Goal: Transaction & Acquisition: Obtain resource

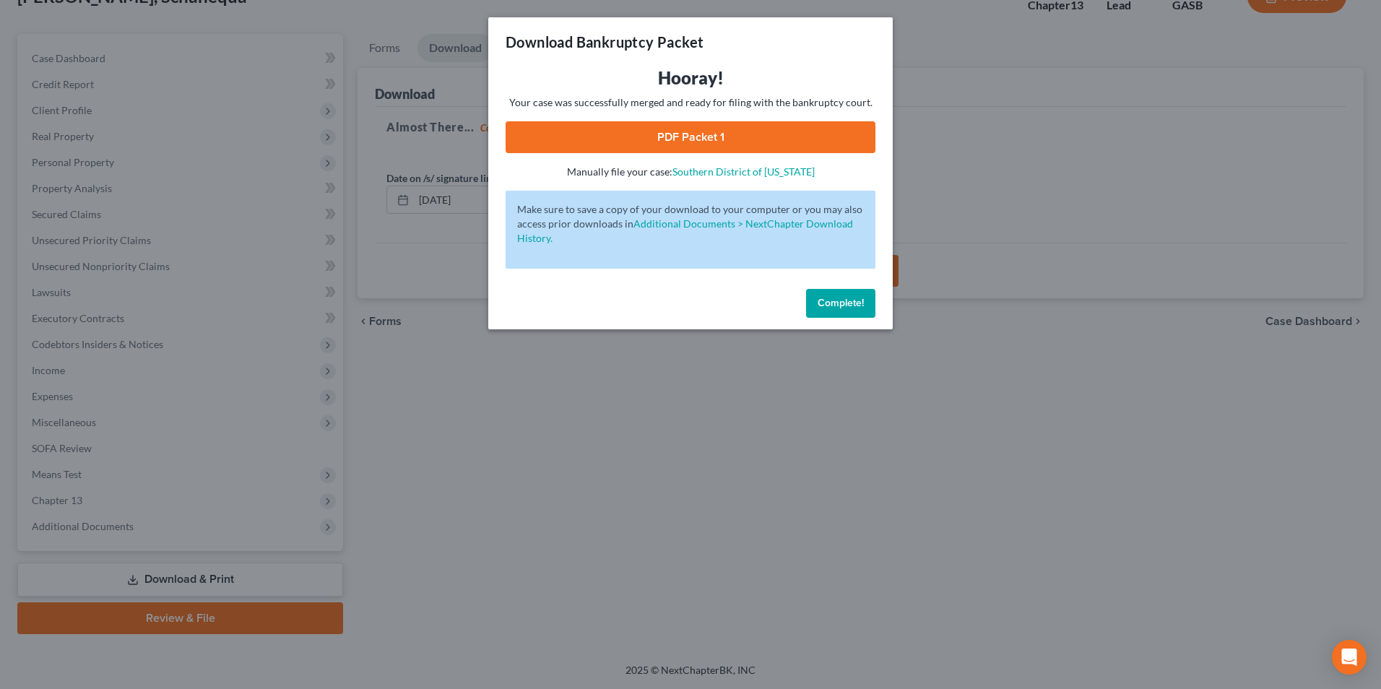
click at [556, 437] on div "Download Bankruptcy Packet Hooray! Your case was successfully merged and ready …" at bounding box center [690, 344] width 1381 height 689
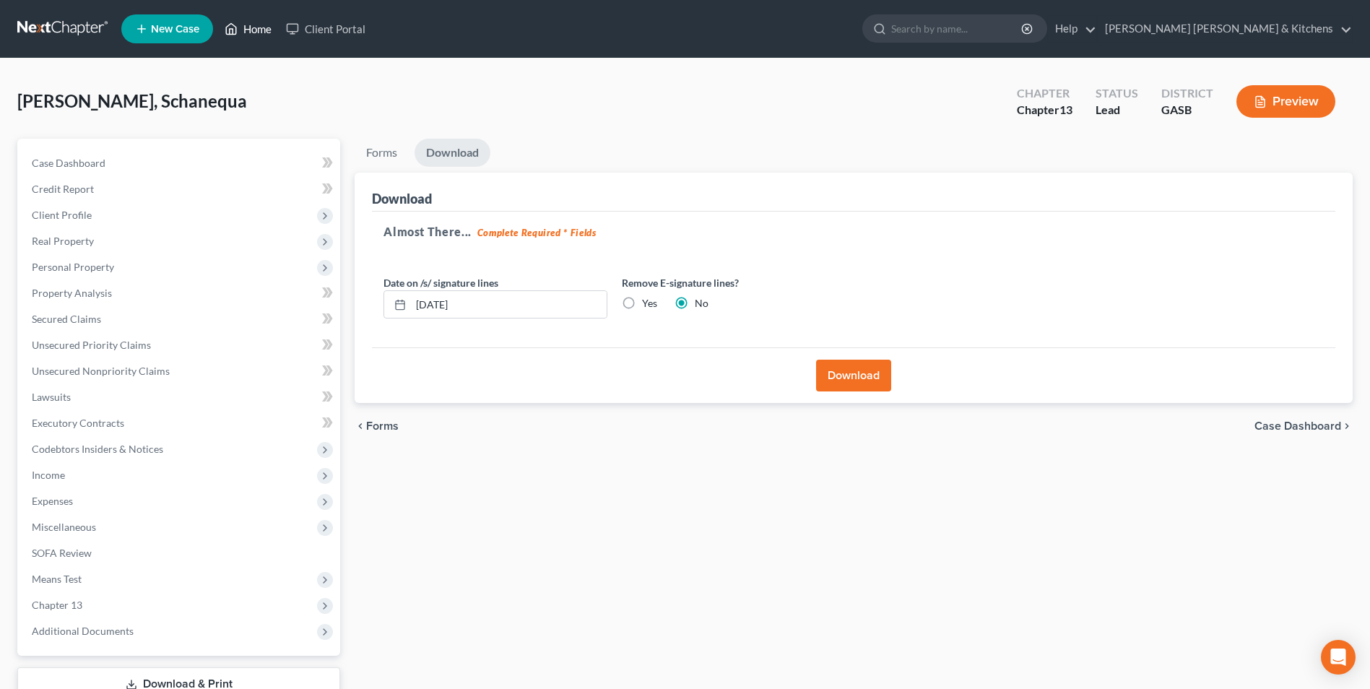
drag, startPoint x: 251, startPoint y: 32, endPoint x: 254, endPoint y: 42, distance: 10.5
click at [251, 32] on link "Home" at bounding box center [247, 29] width 61 height 26
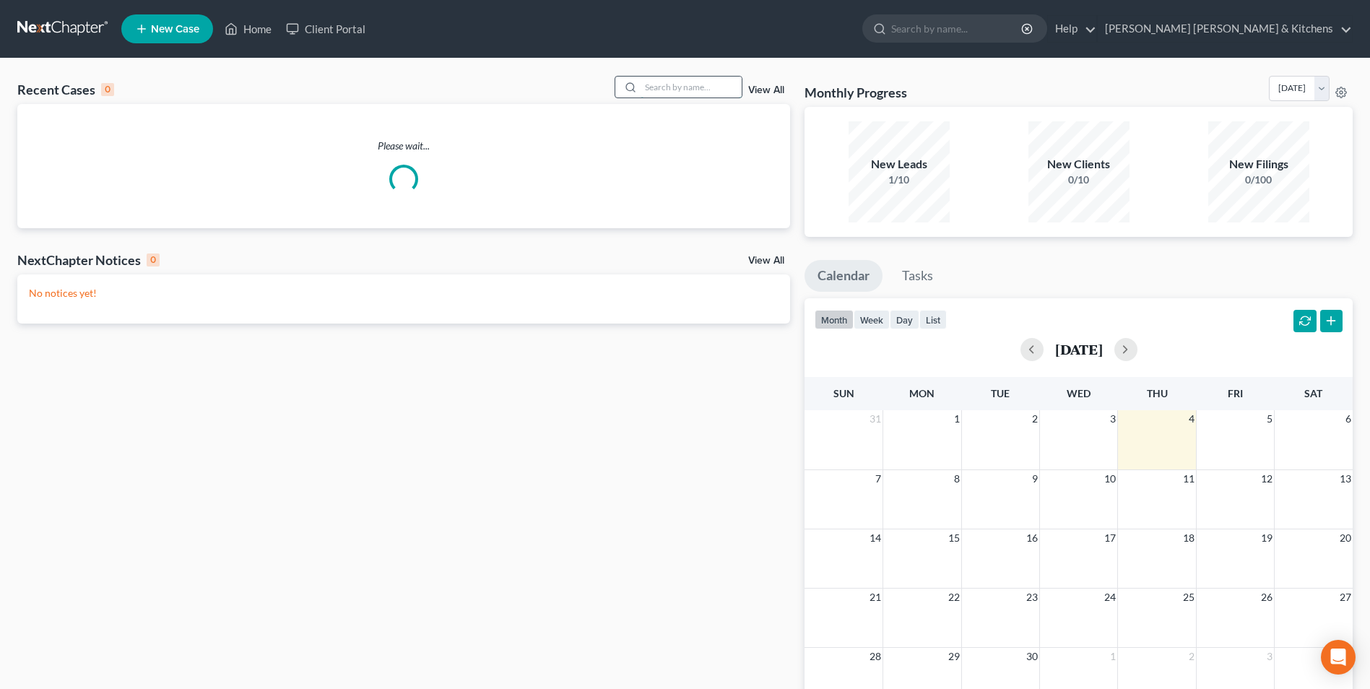
click at [666, 94] on input "search" at bounding box center [690, 87] width 101 height 21
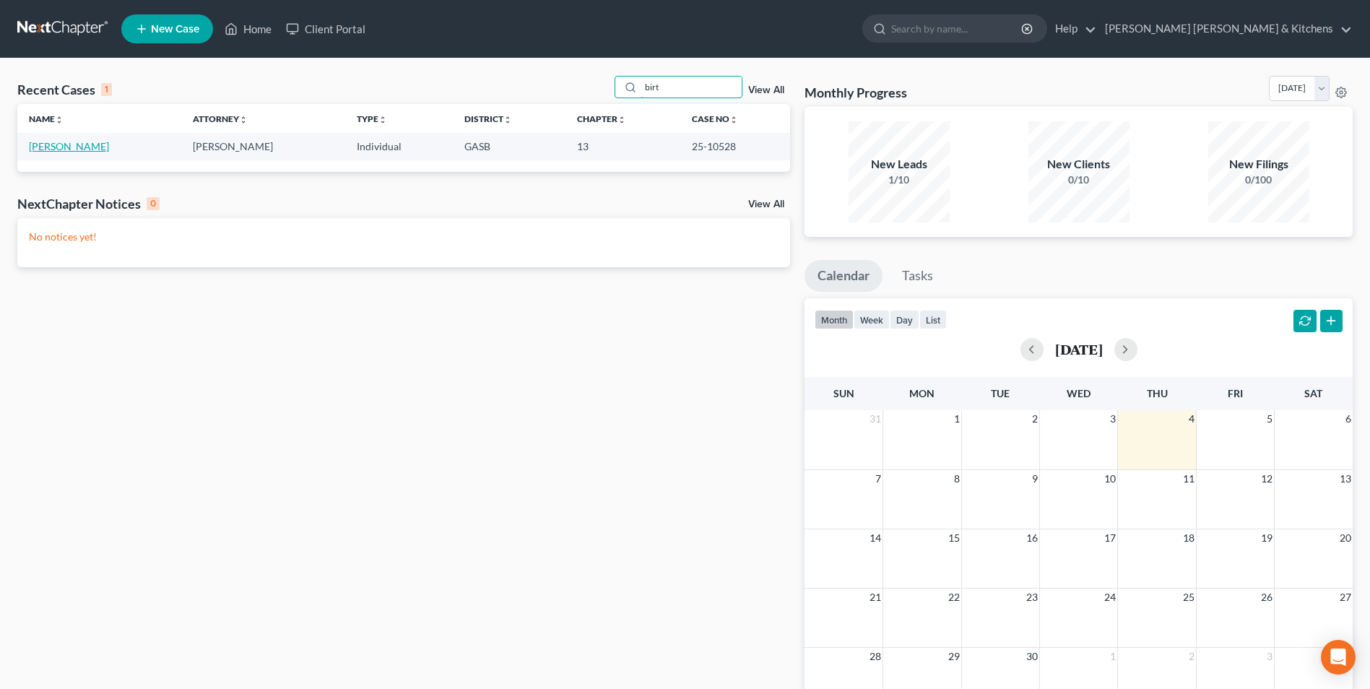
type input "birt"
click at [45, 150] on link "[PERSON_NAME]" at bounding box center [69, 146] width 80 height 12
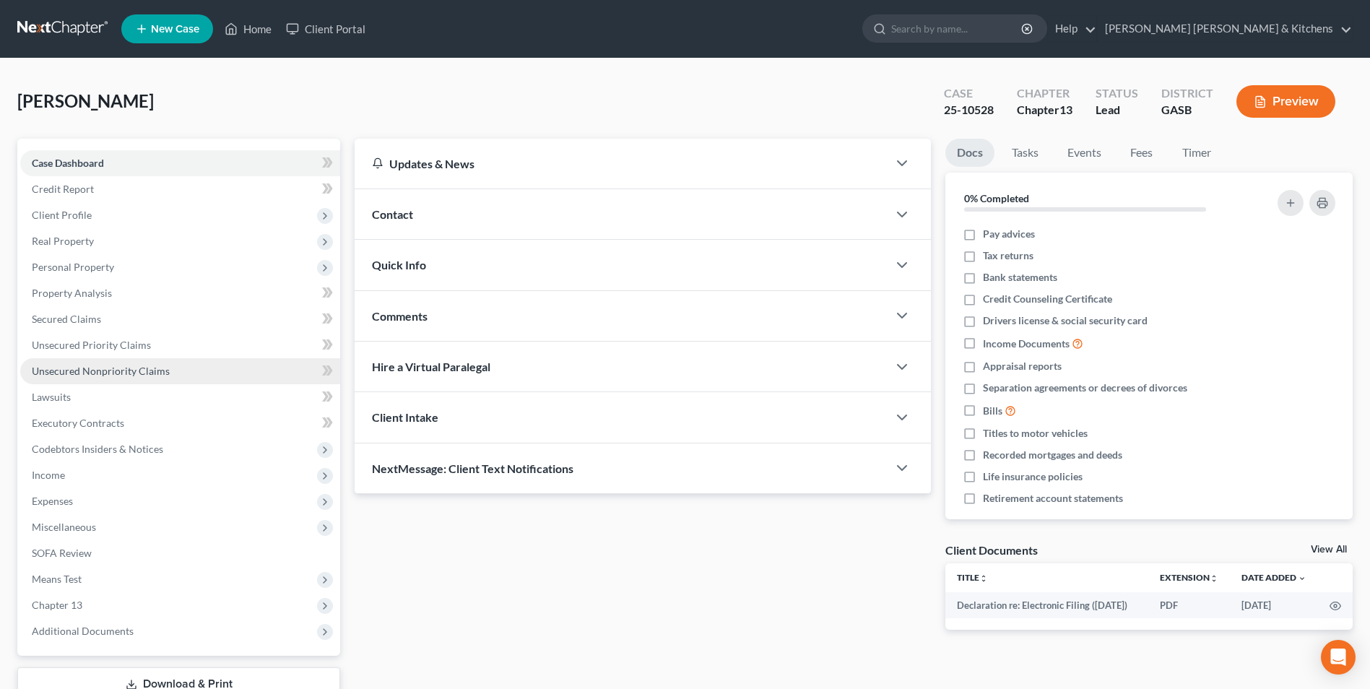
click at [63, 370] on span "Unsecured Nonpriority Claims" at bounding box center [101, 371] width 138 height 12
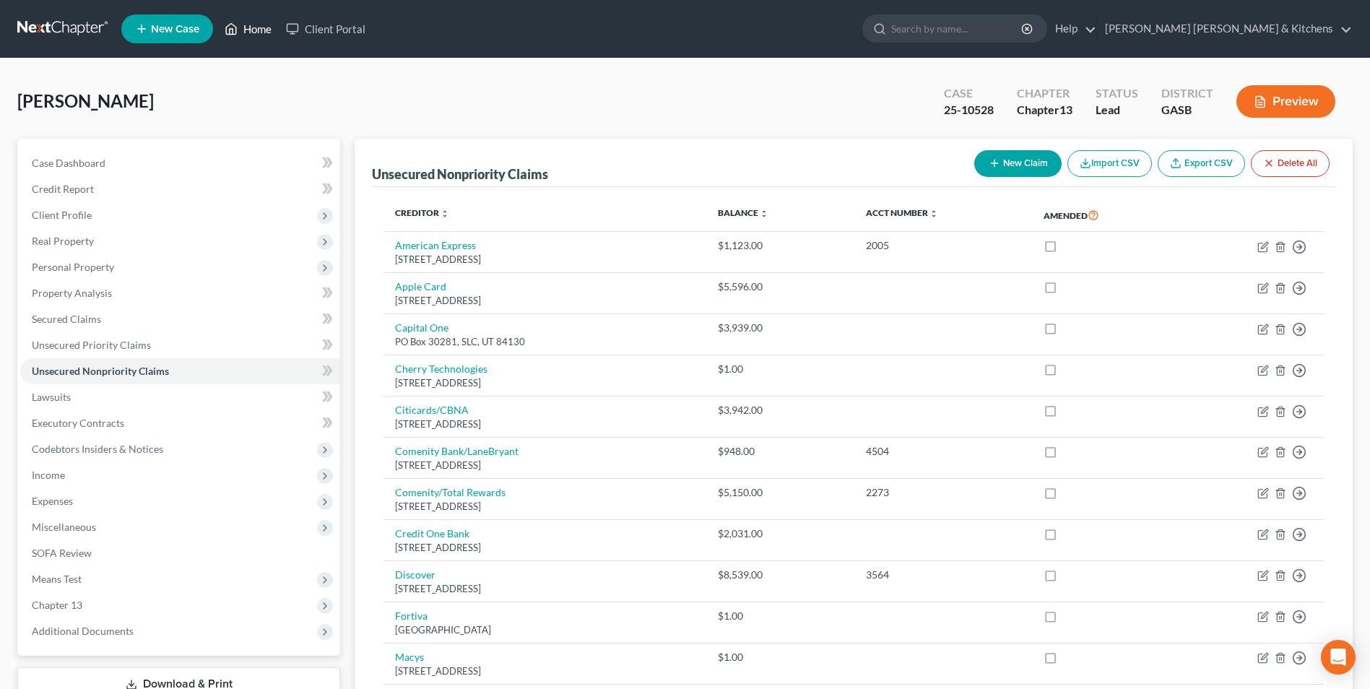
drag, startPoint x: 251, startPoint y: 28, endPoint x: 282, endPoint y: 118, distance: 94.8
click at [251, 28] on link "Home" at bounding box center [247, 29] width 61 height 26
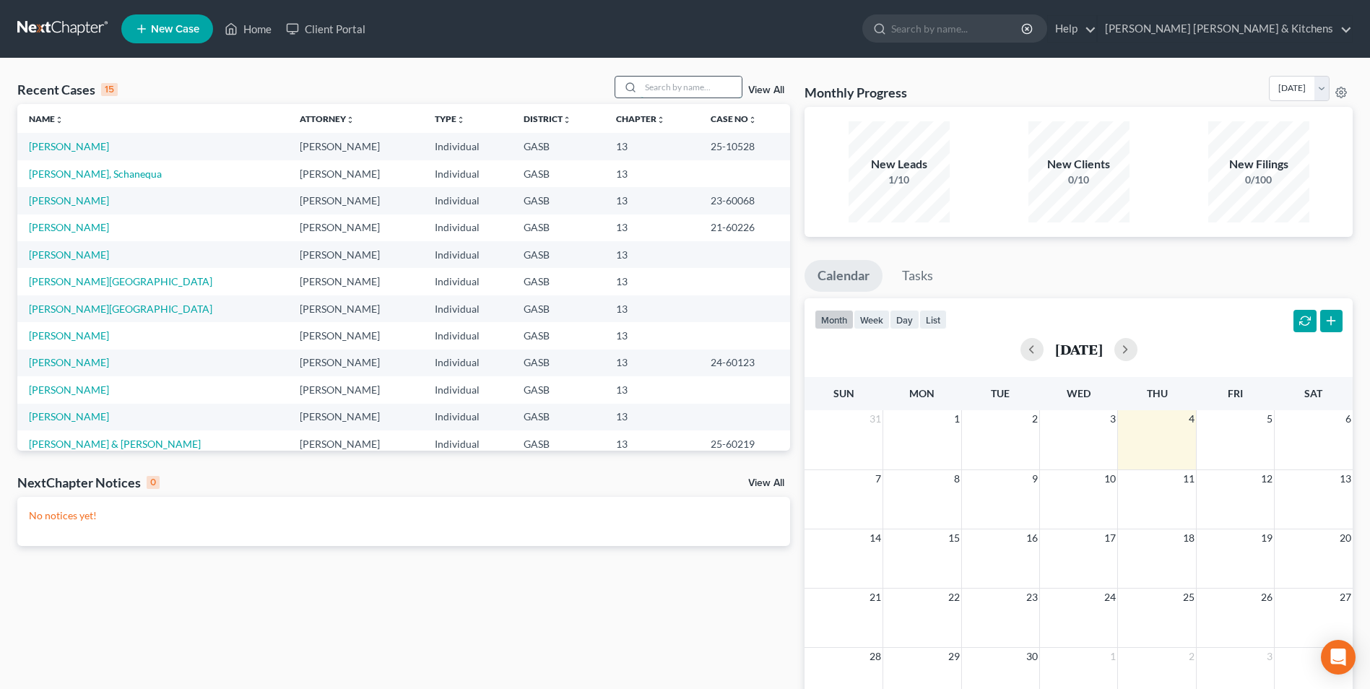
click at [710, 84] on input "search" at bounding box center [690, 87] width 101 height 21
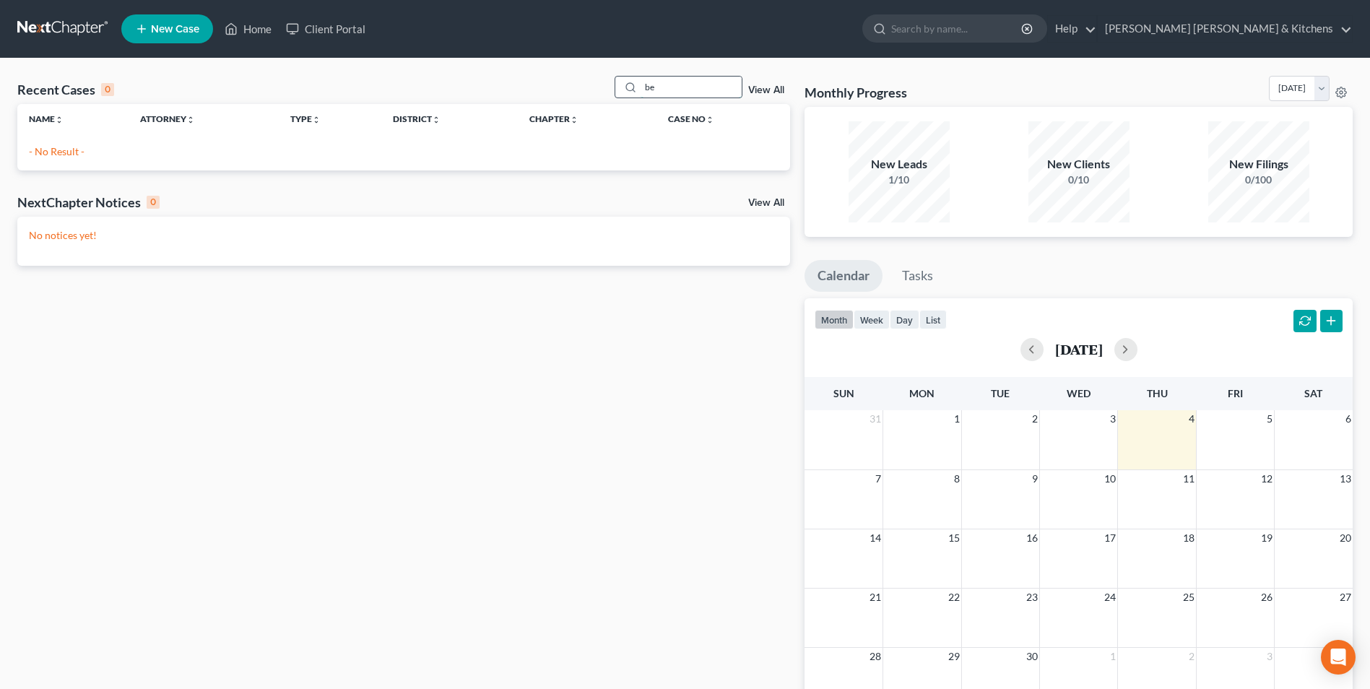
type input "b"
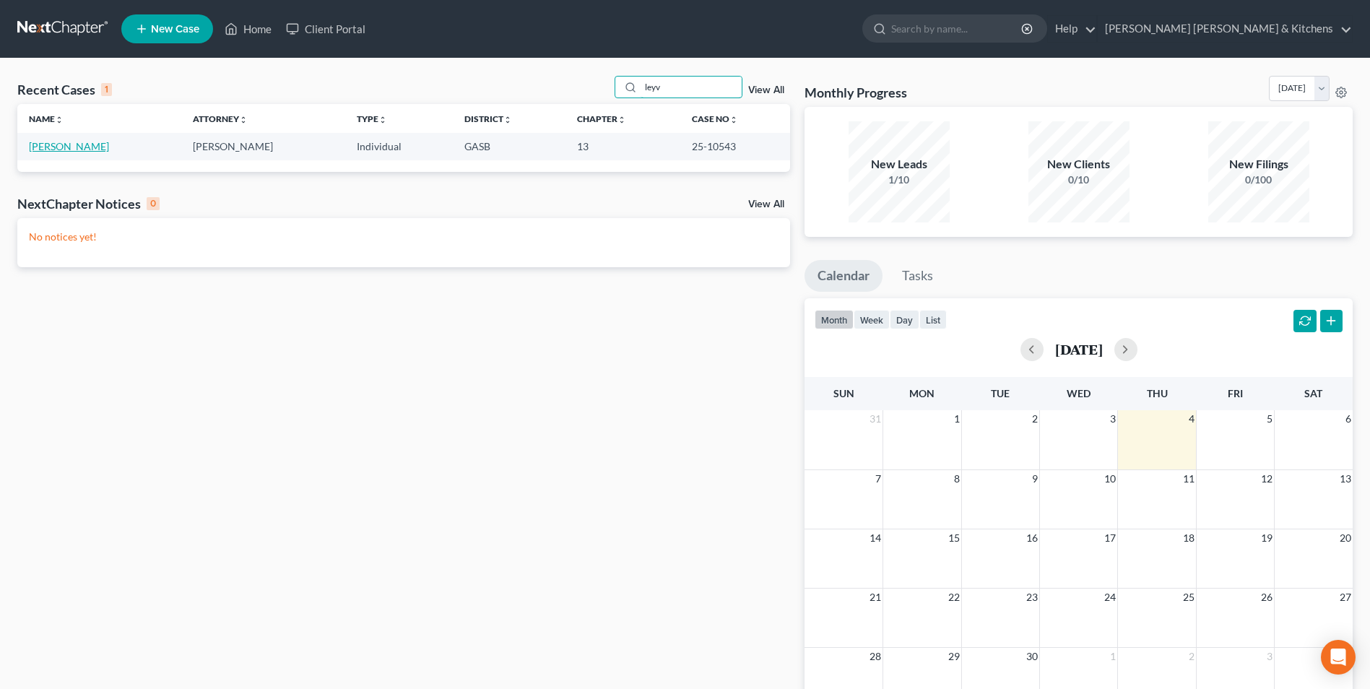
type input "leyv"
click at [53, 147] on link "[PERSON_NAME]" at bounding box center [69, 146] width 80 height 12
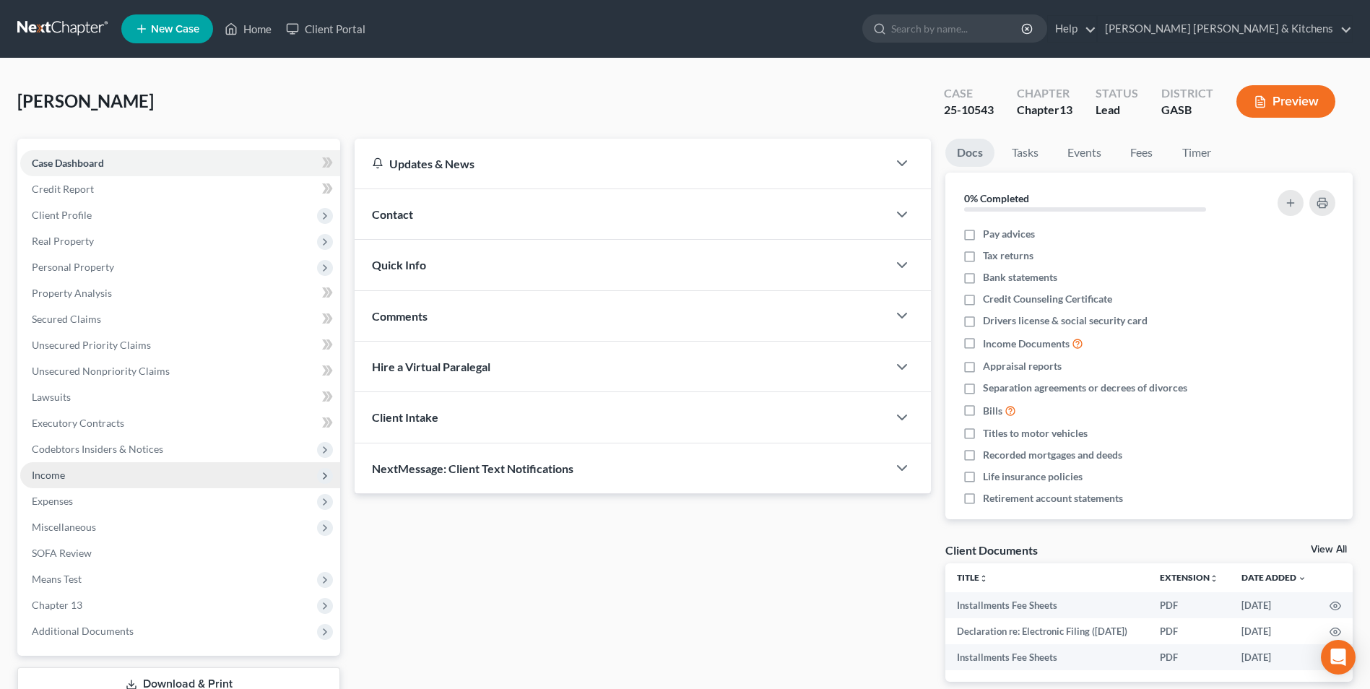
click at [43, 474] on span "Income" at bounding box center [48, 475] width 33 height 12
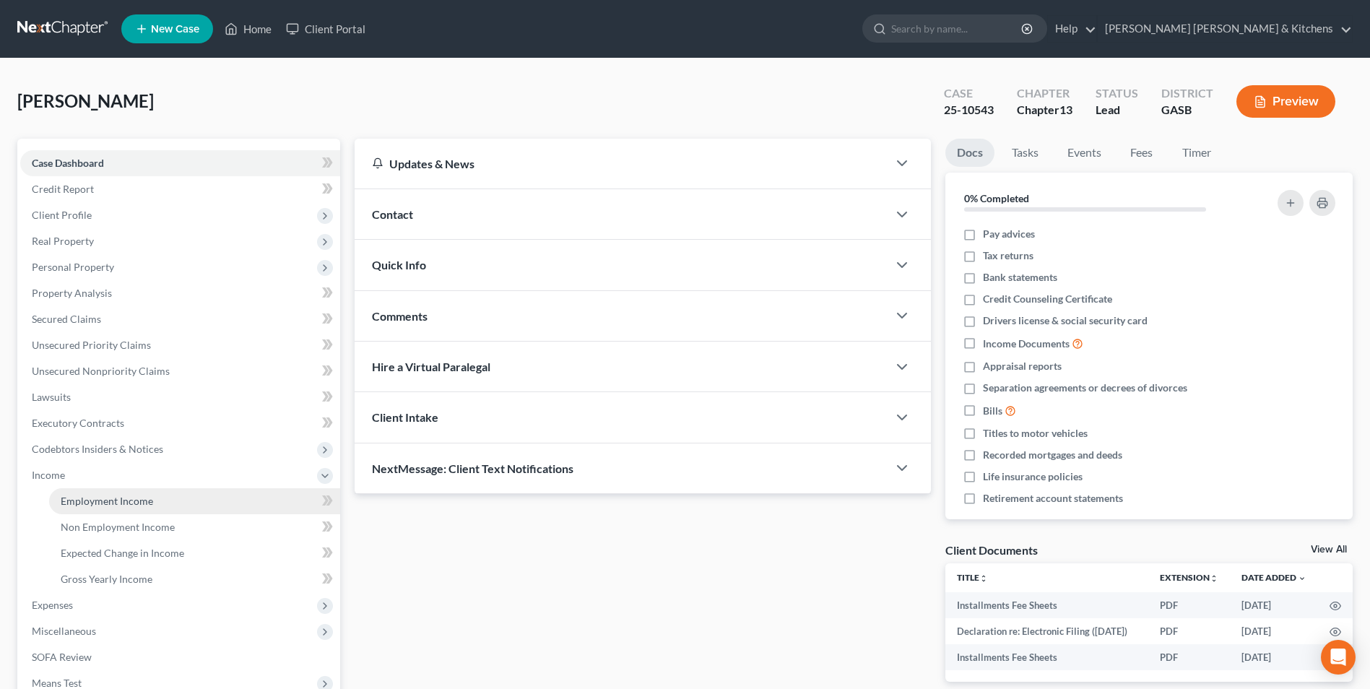
click at [110, 506] on span "Employment Income" at bounding box center [107, 501] width 92 height 12
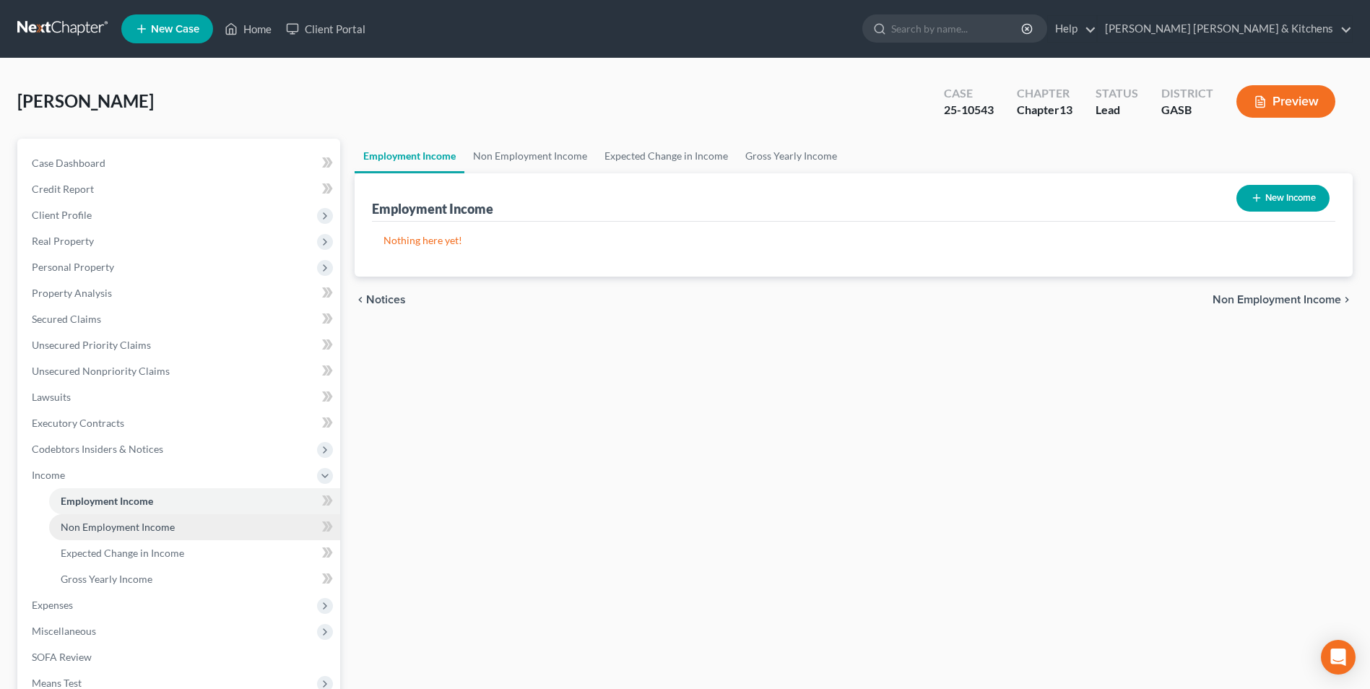
click at [111, 534] on link "Non Employment Income" at bounding box center [194, 527] width 291 height 26
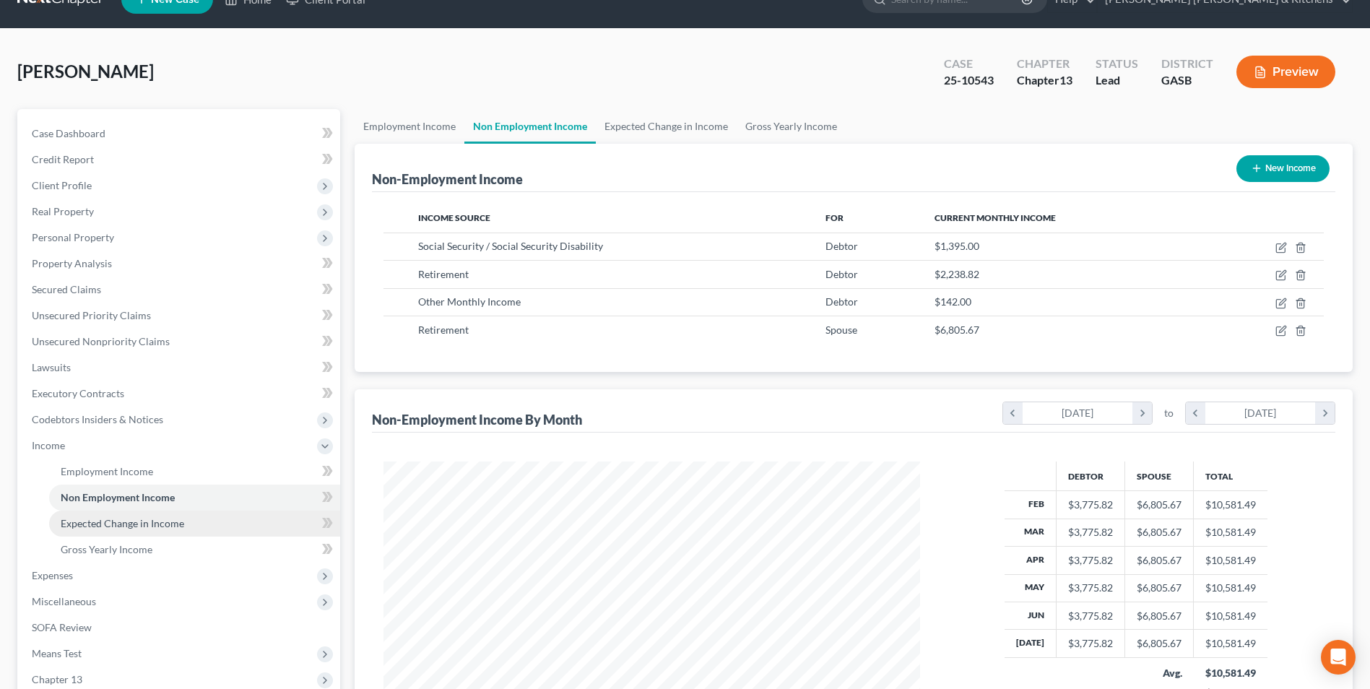
scroll to position [209, 0]
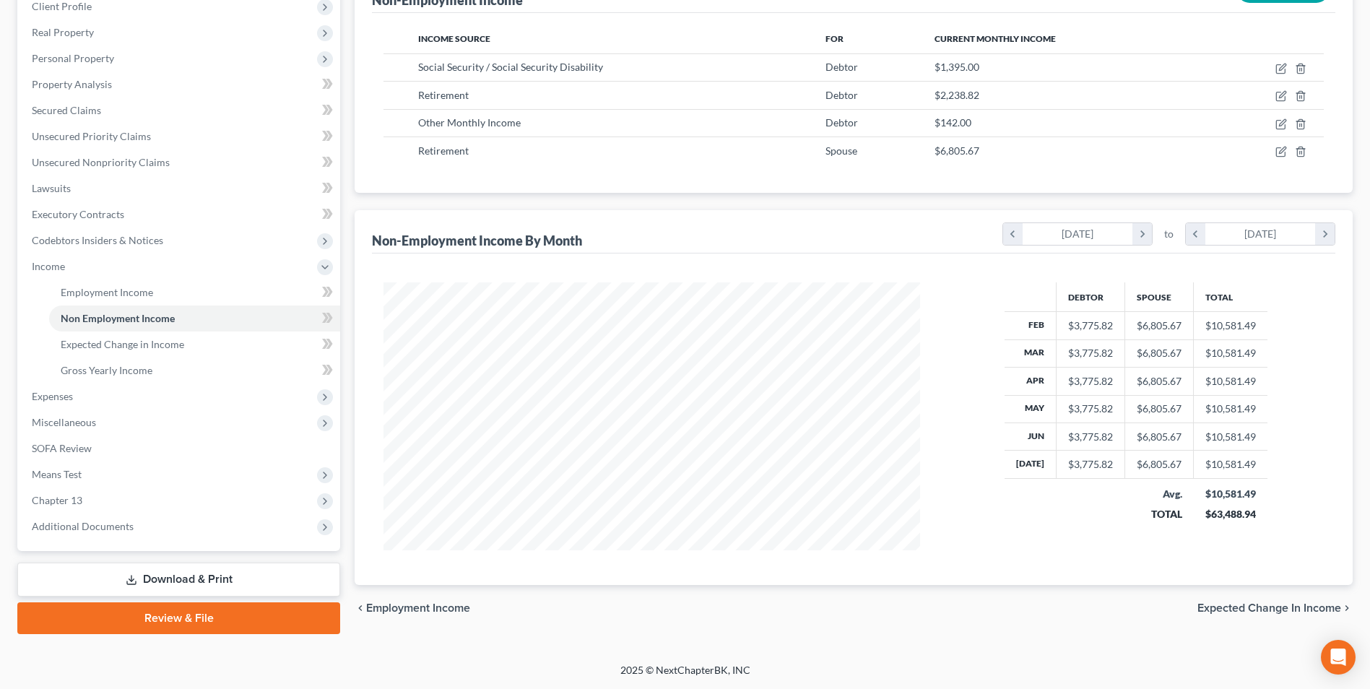
click at [172, 575] on link "Download & Print" at bounding box center [178, 579] width 323 height 34
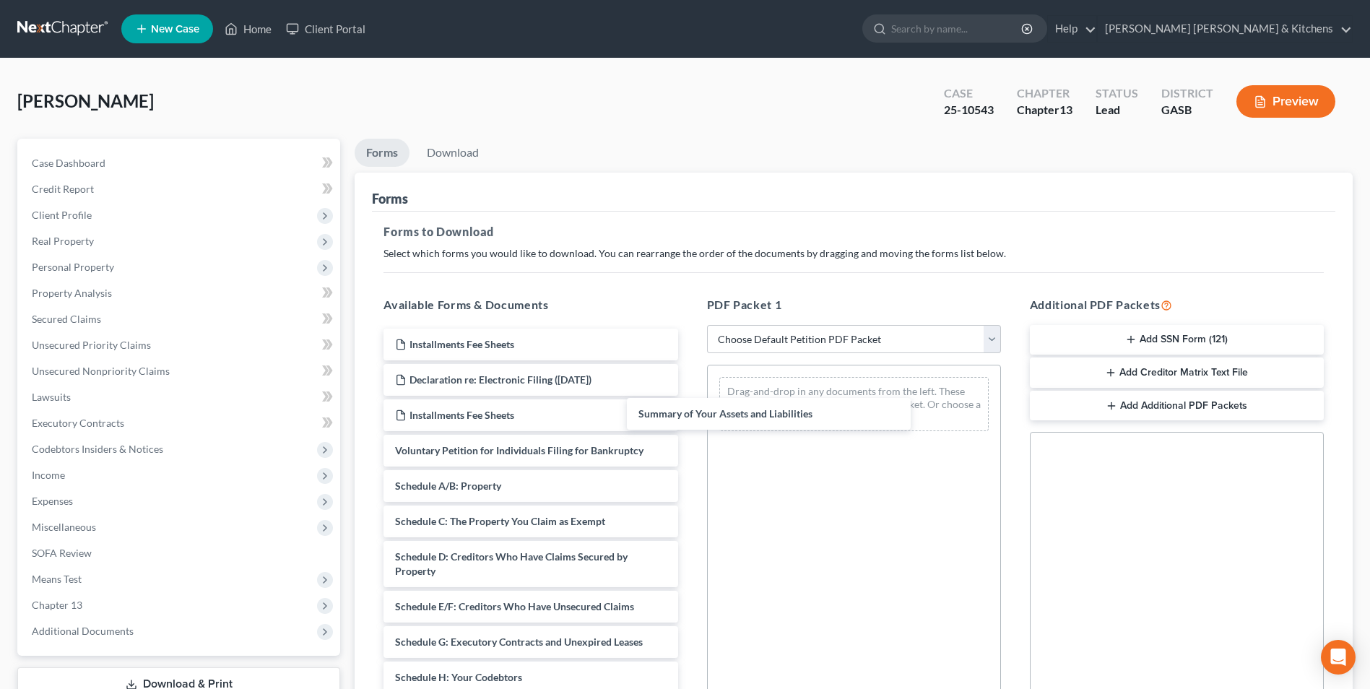
drag, startPoint x: 550, startPoint y: 485, endPoint x: 812, endPoint y: 404, distance: 273.4
click at [689, 404] on div "Summary of Your Assets and Liabilities Installments Fee Sheets Declaration re: …" at bounding box center [530, 702] width 317 height 747
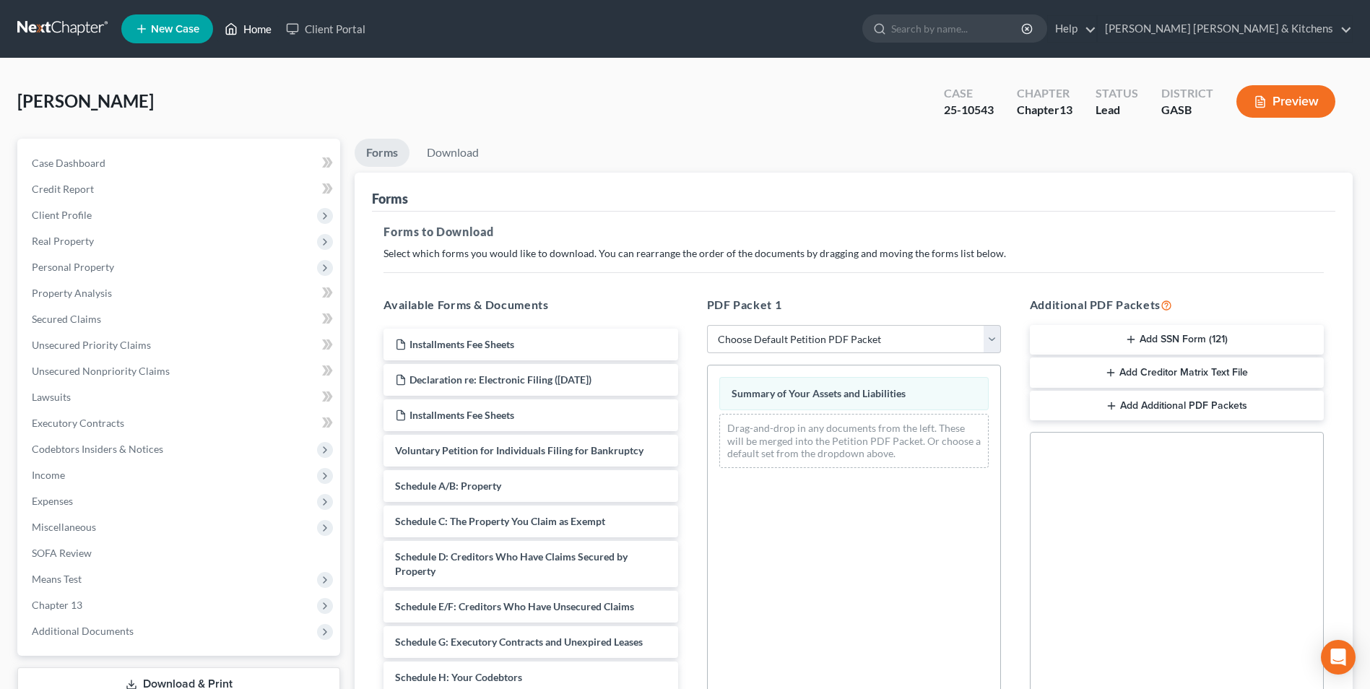
click at [256, 30] on link "Home" at bounding box center [247, 29] width 61 height 26
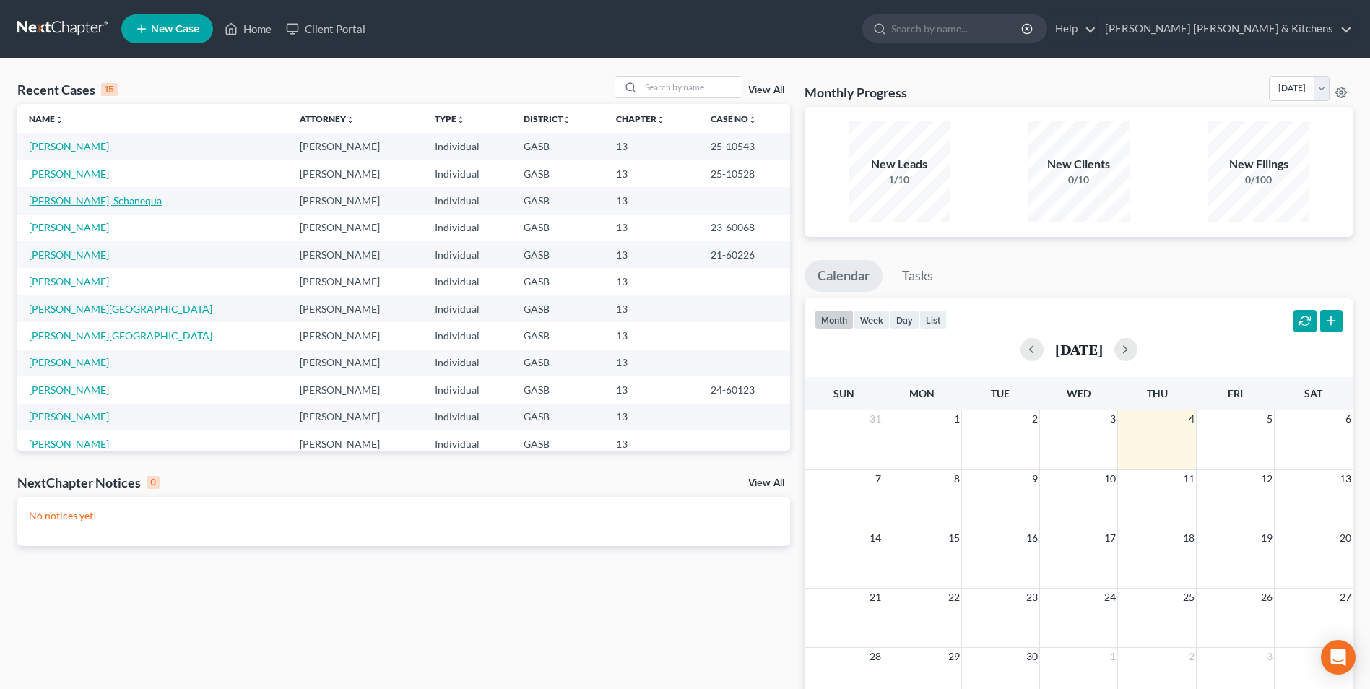
click at [70, 204] on link "[PERSON_NAME], Schanequa" at bounding box center [95, 200] width 133 height 12
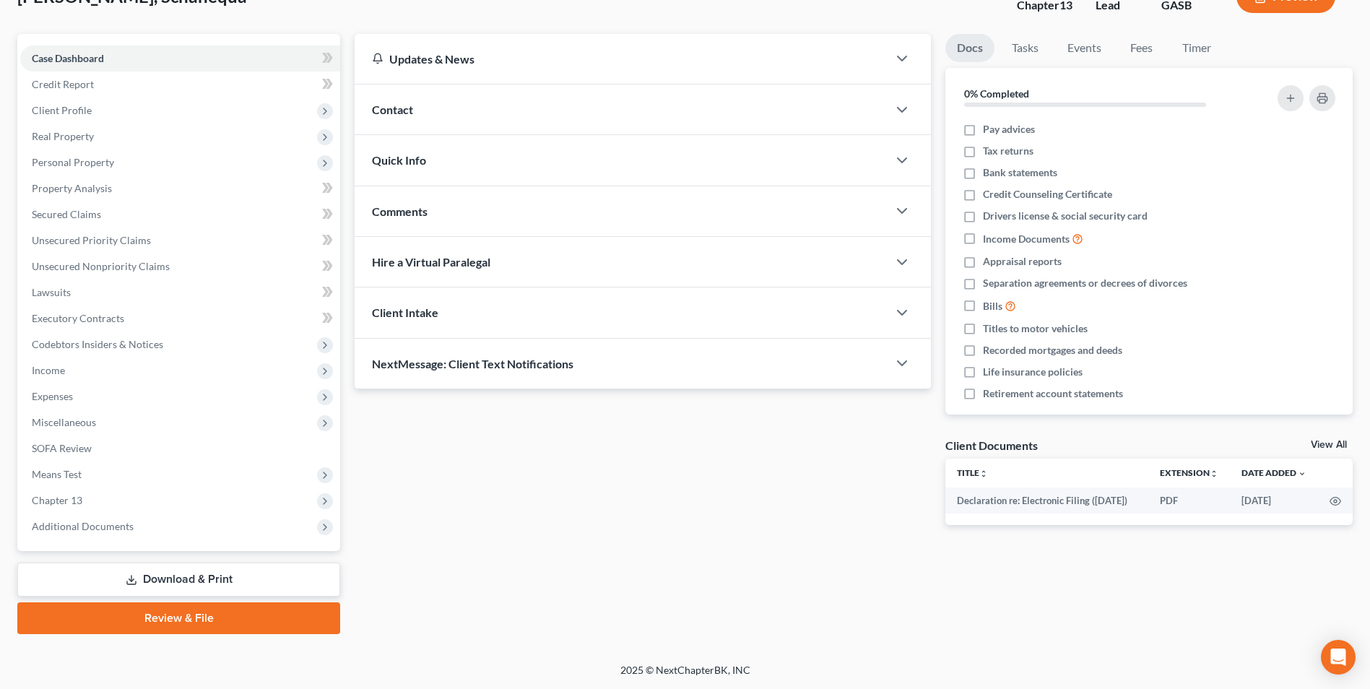
click at [201, 576] on link "Download & Print" at bounding box center [178, 579] width 323 height 34
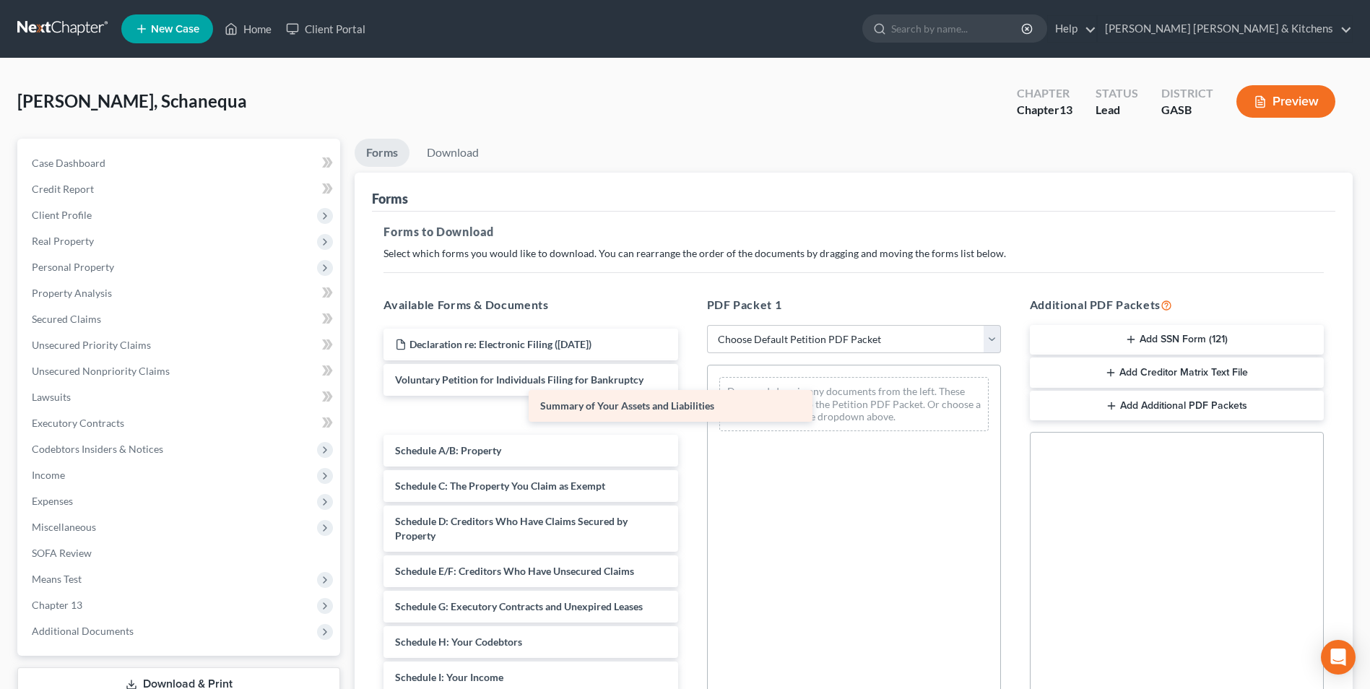
drag, startPoint x: 528, startPoint y: 417, endPoint x: 718, endPoint y: 413, distance: 190.0
click at [689, 409] on div "Summary of Your Assets and Liabilities Declaration re: Electronic Filing ([DATE…" at bounding box center [530, 685] width 317 height 712
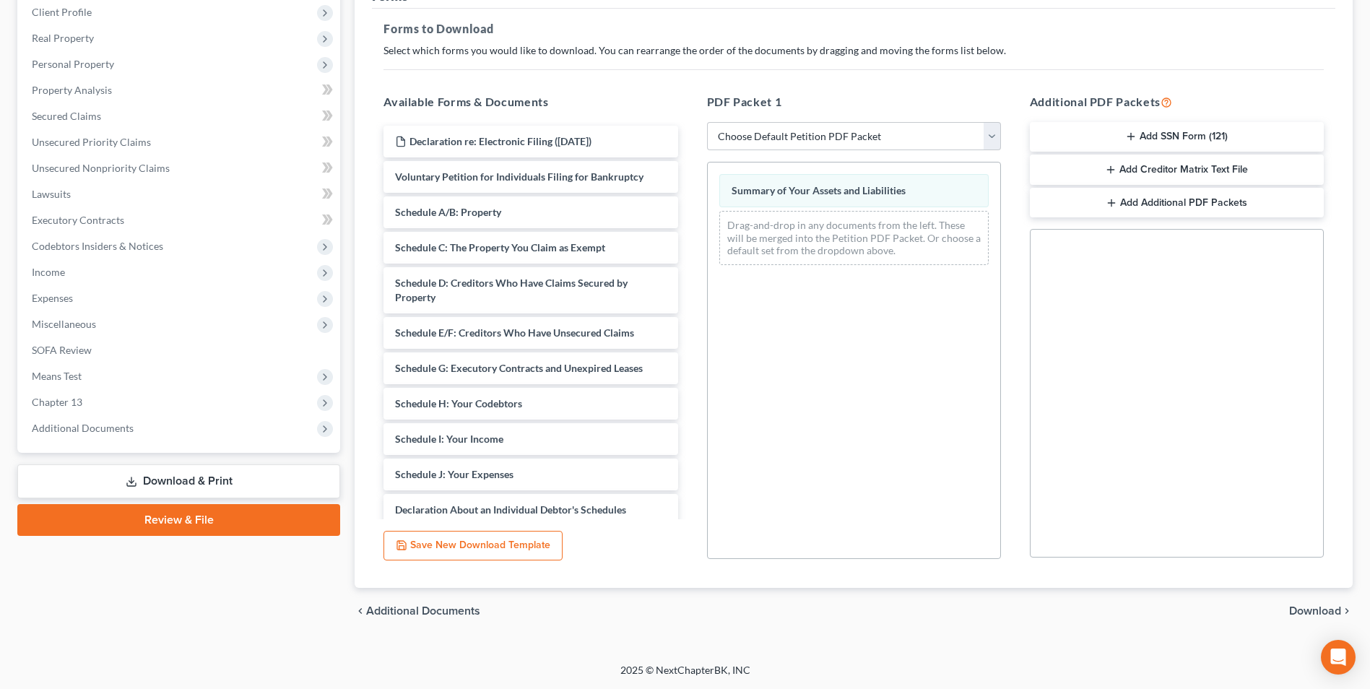
click at [1322, 608] on span "Download" at bounding box center [1315, 611] width 52 height 12
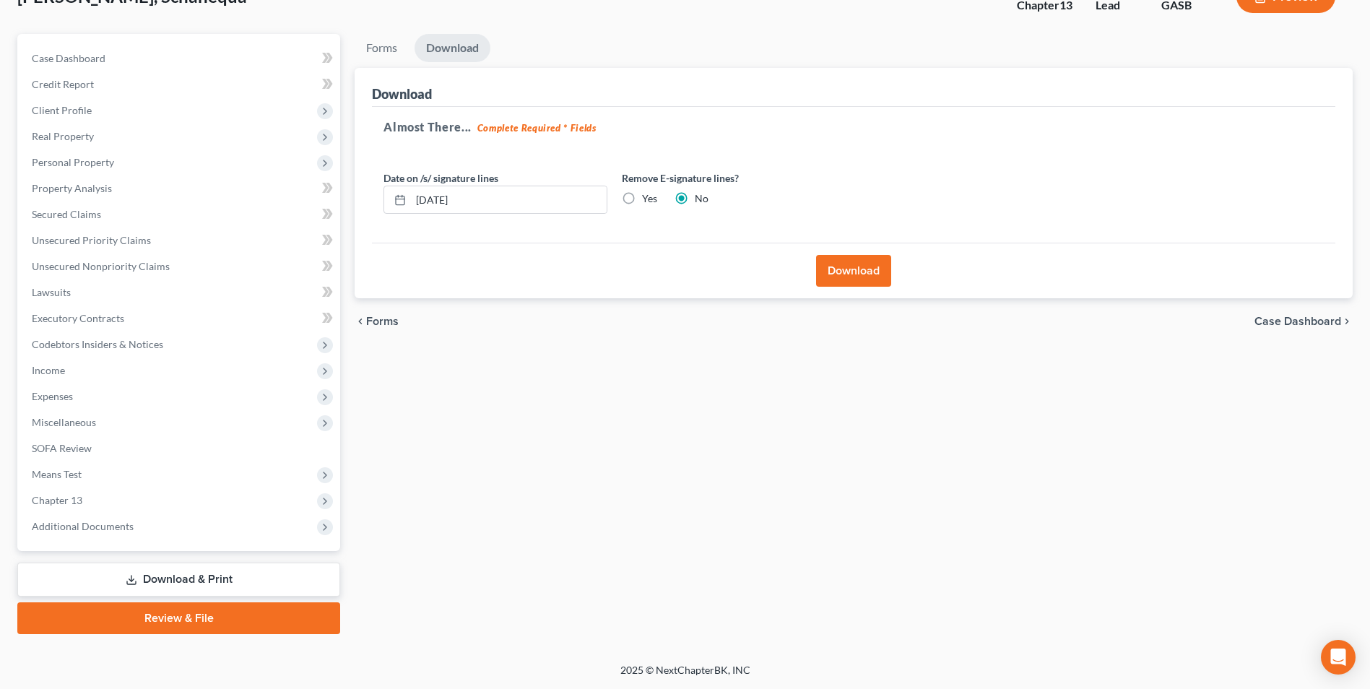
scroll to position [105, 0]
click at [867, 274] on button "Download" at bounding box center [853, 271] width 75 height 32
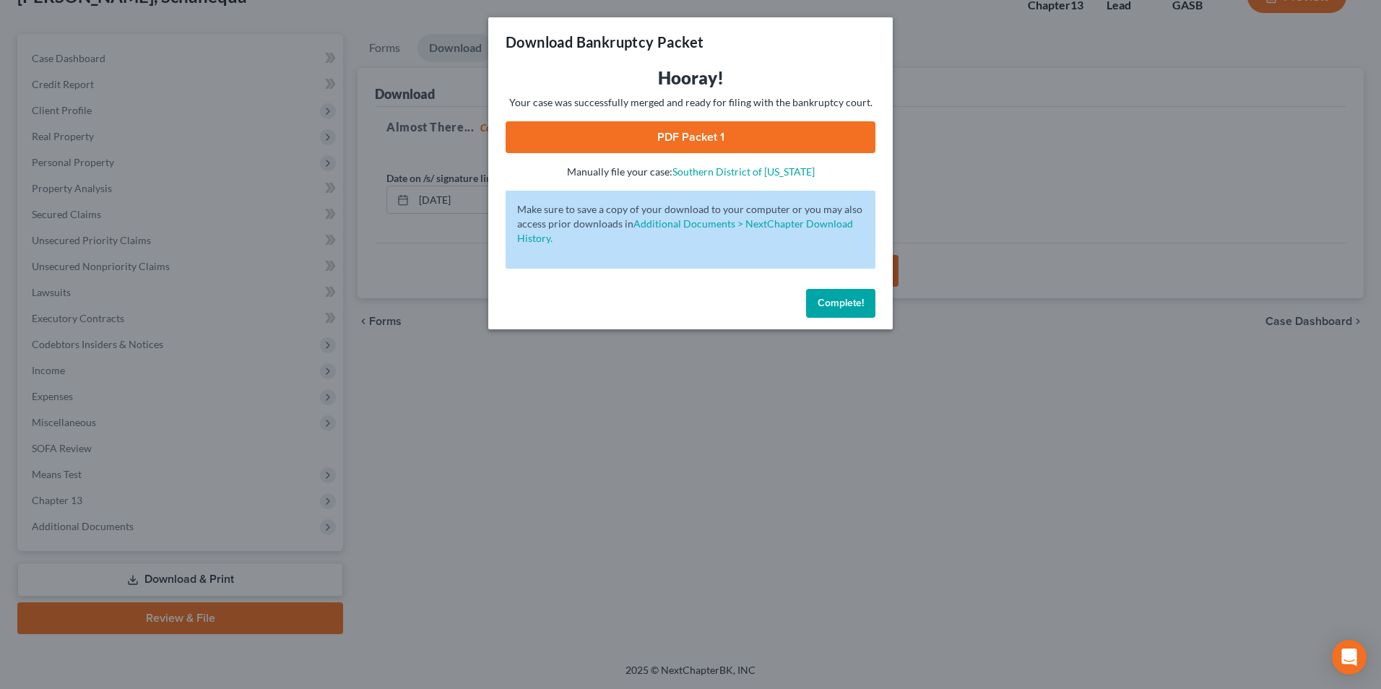
click at [645, 137] on link "PDF Packet 1" at bounding box center [690, 137] width 370 height 32
click at [369, 453] on div "Download Bankruptcy Packet Hooray! Your case was successfully merged and ready …" at bounding box center [690, 344] width 1381 height 689
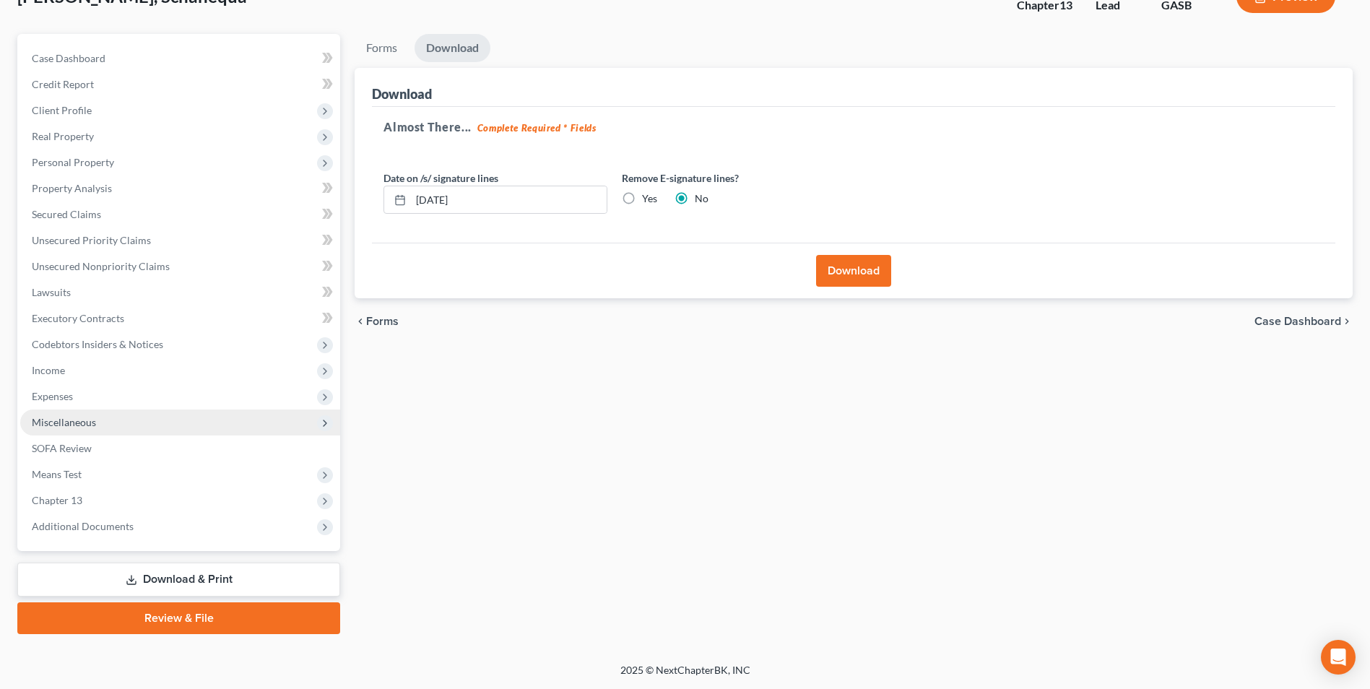
click at [96, 426] on span "Miscellaneous" at bounding box center [180, 422] width 320 height 26
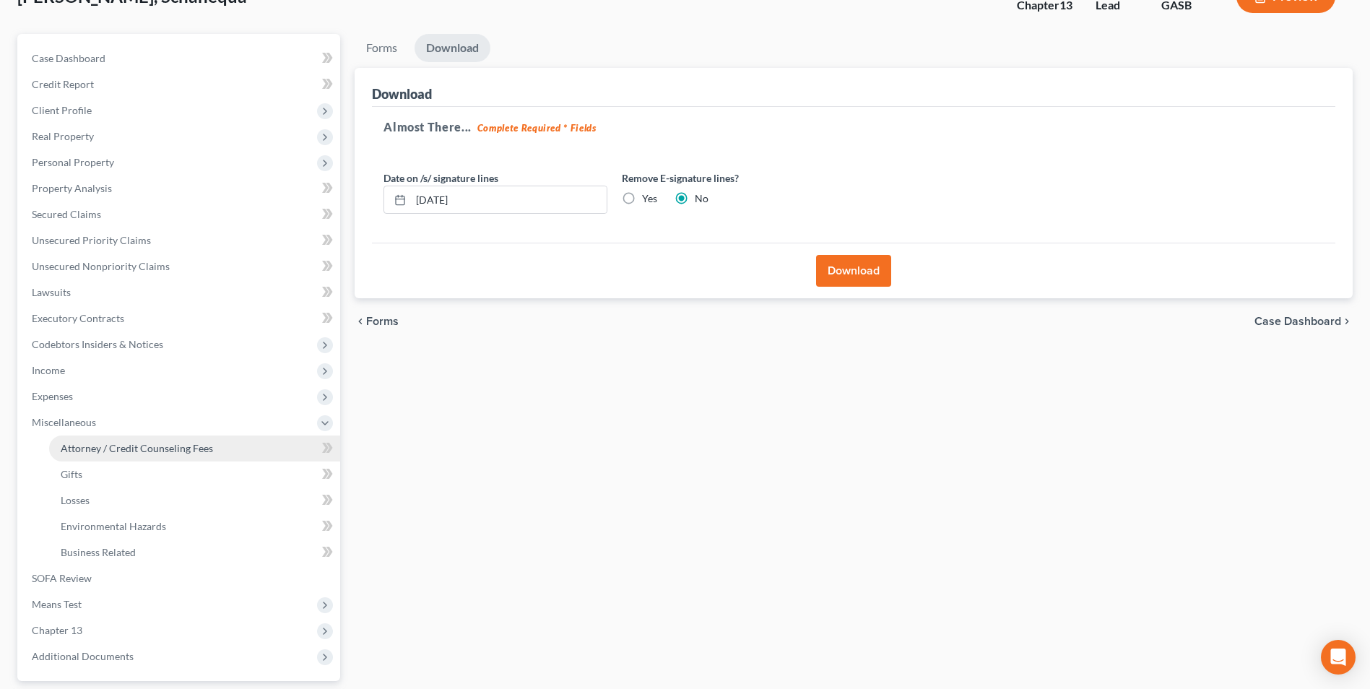
click at [95, 435] on link "Attorney / Credit Counseling Fees" at bounding box center [194, 448] width 291 height 26
select select "0"
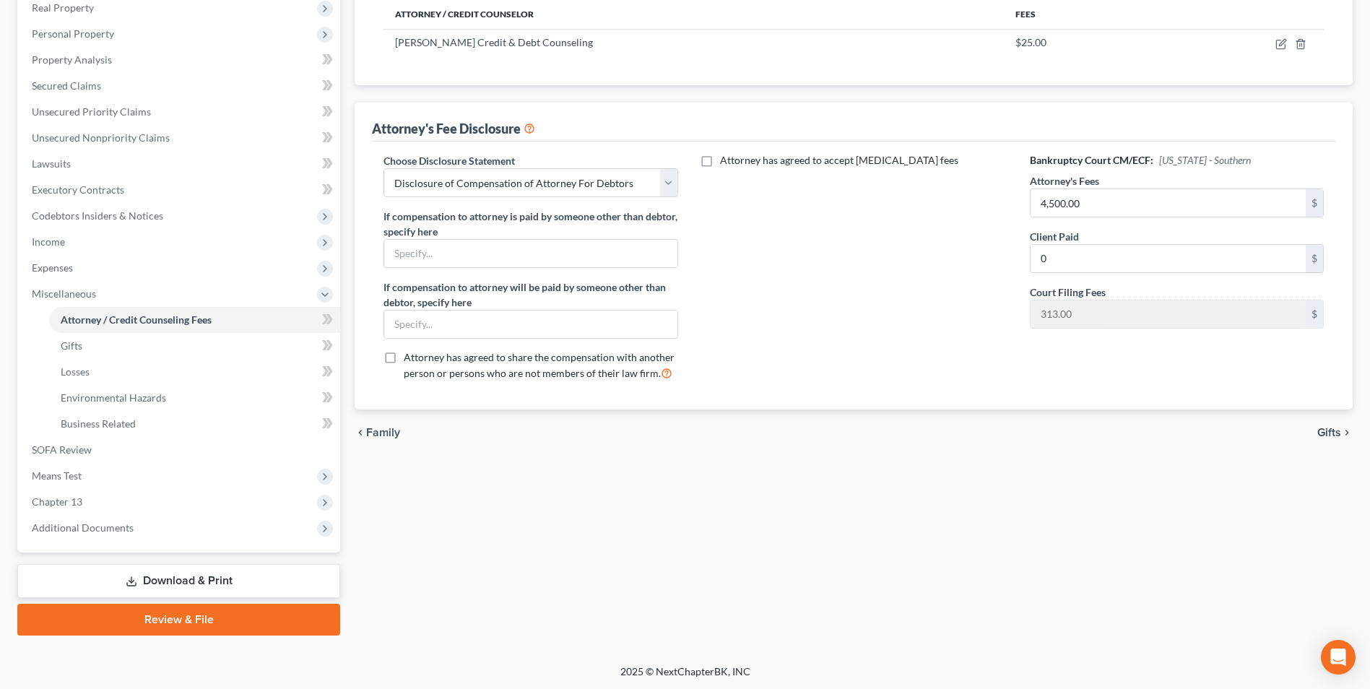
scroll to position [235, 0]
click at [192, 576] on link "Download & Print" at bounding box center [178, 579] width 323 height 34
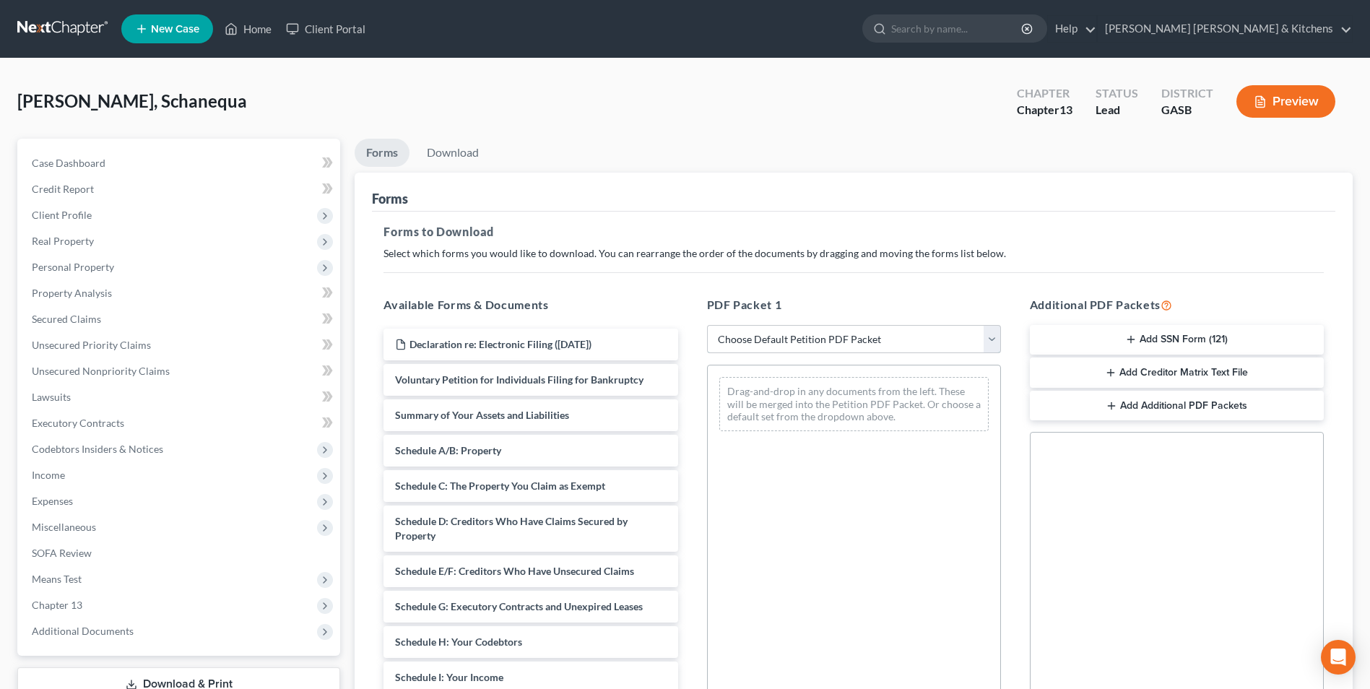
click at [778, 337] on select "Choose Default Petition PDF Packet Complete Bankruptcy Petition (all forms and …" at bounding box center [854, 339] width 294 height 29
select select "0"
click at [707, 325] on select "Choose Default Petition PDF Packet Complete Bankruptcy Petition (all forms and …" at bounding box center [854, 339] width 294 height 29
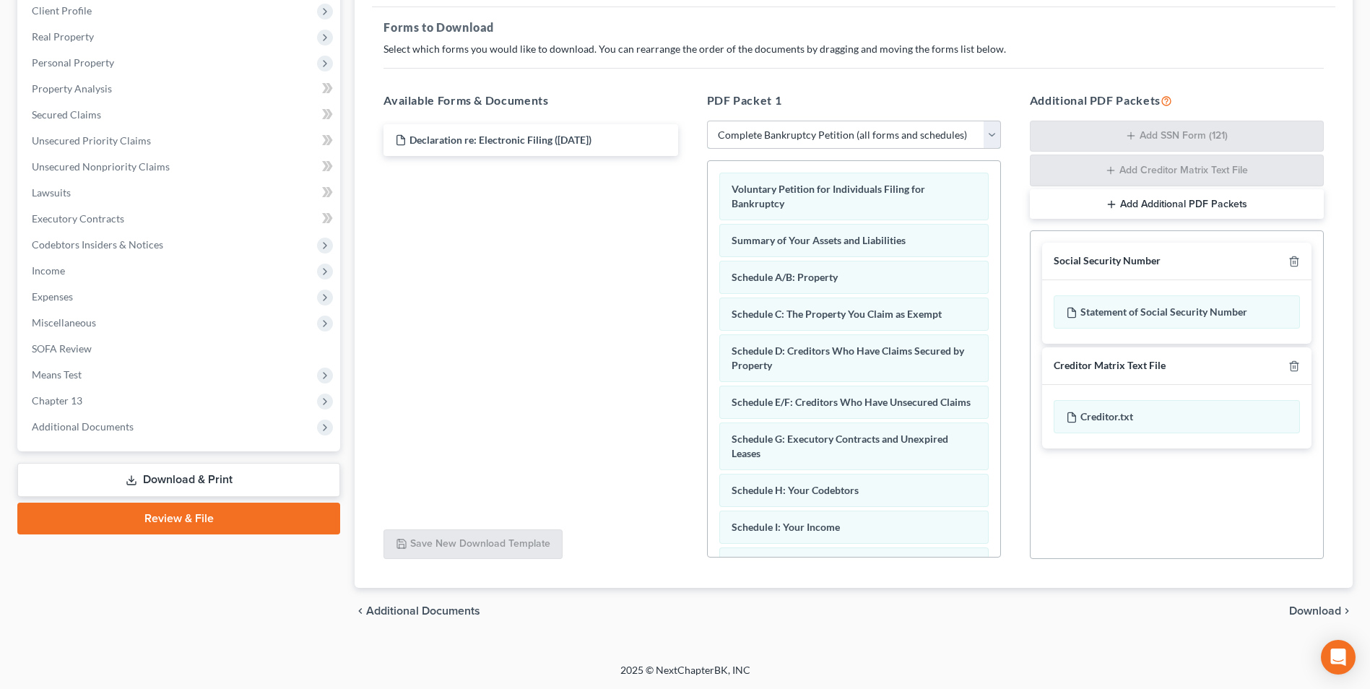
scroll to position [38, 0]
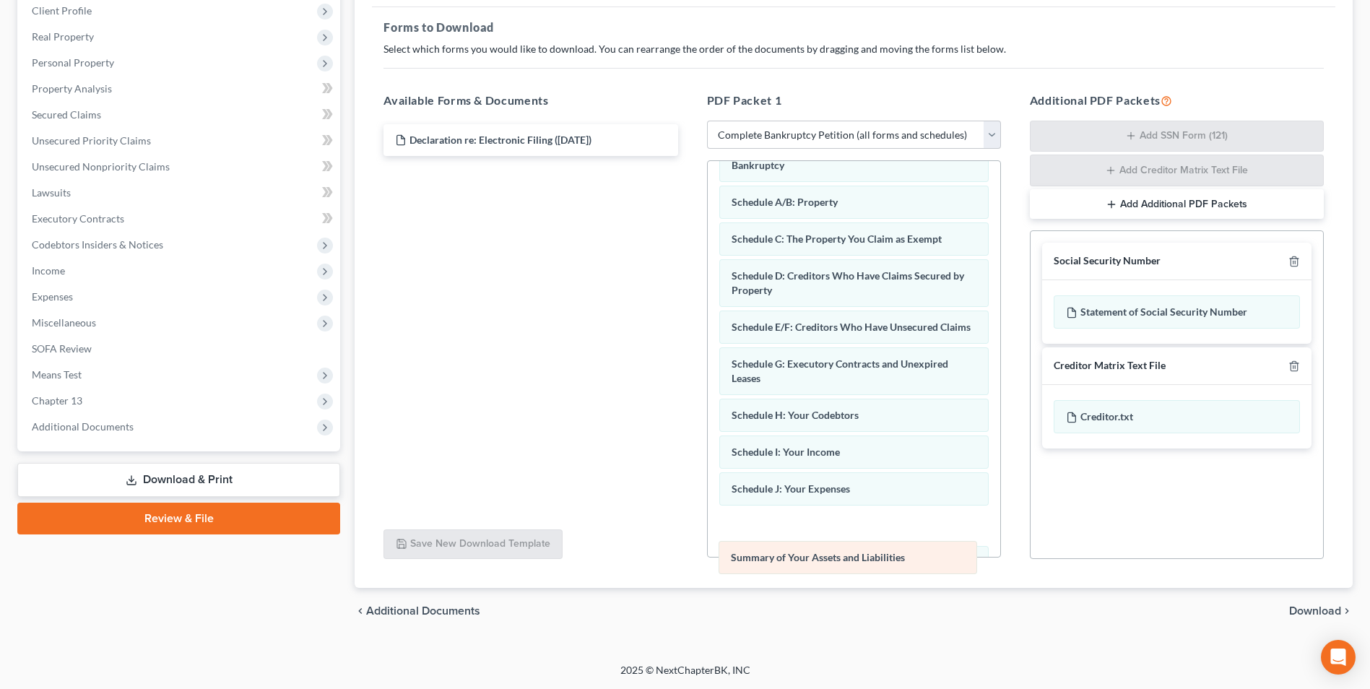
drag, startPoint x: 903, startPoint y: 207, endPoint x: 902, endPoint y: 563, distance: 356.0
click at [902, 563] on div "Summary of Your Assets and Liabilities Voluntary Petition for Individuals Filin…" at bounding box center [854, 536] width 292 height 827
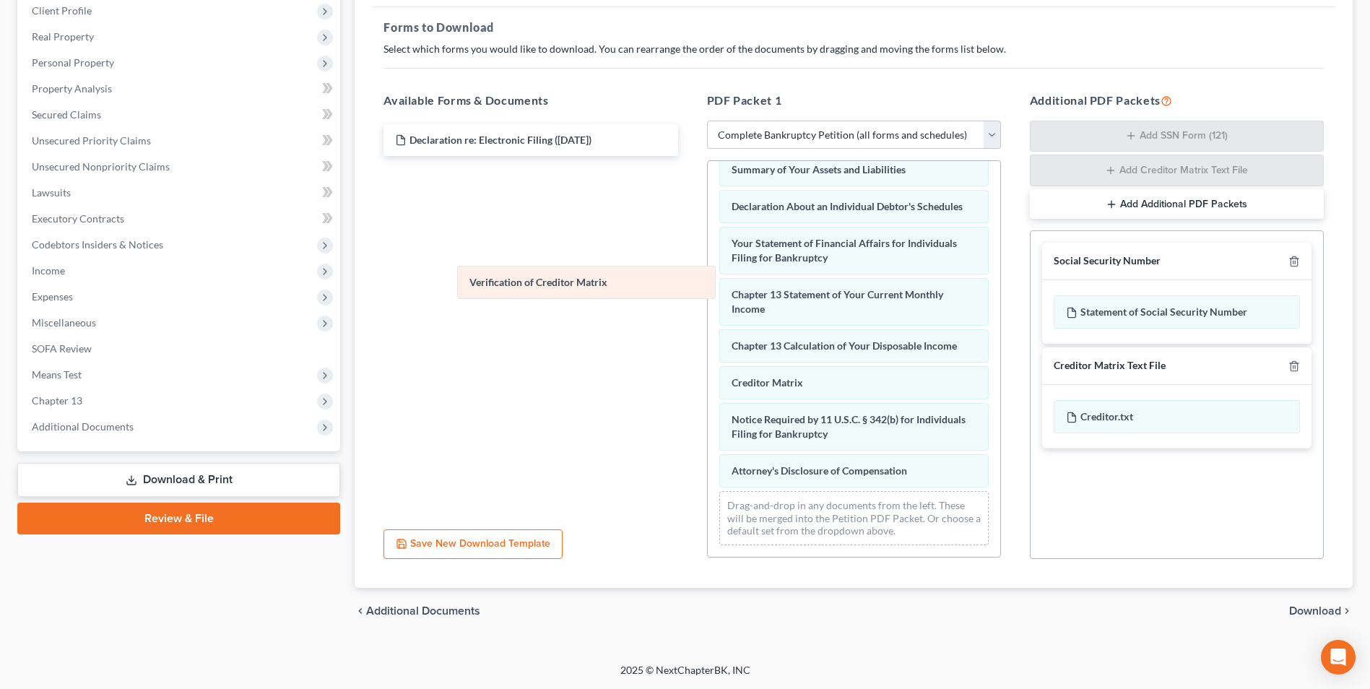
scroll to position [409, 0]
drag, startPoint x: 796, startPoint y: 385, endPoint x: 456, endPoint y: 234, distance: 372.1
click at [708, 244] on div "Verification of Creditor Matrix Voluntary Petition for Individuals Filing for B…" at bounding box center [854, 162] width 292 height 790
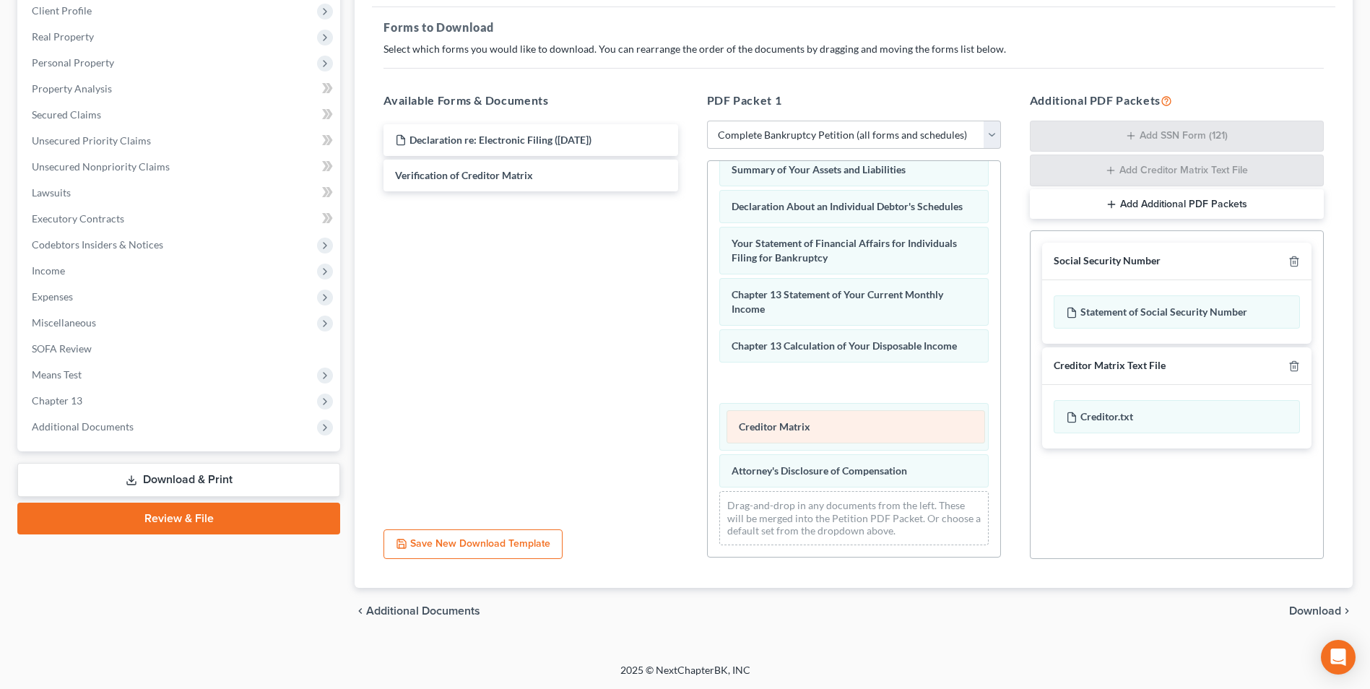
drag, startPoint x: 748, startPoint y: 378, endPoint x: 758, endPoint y: 448, distance: 70.8
click at [758, 445] on div "Creditor Matrix Voluntary Petition for Individuals Filing for Bankruptcy Schedu…" at bounding box center [854, 162] width 292 height 790
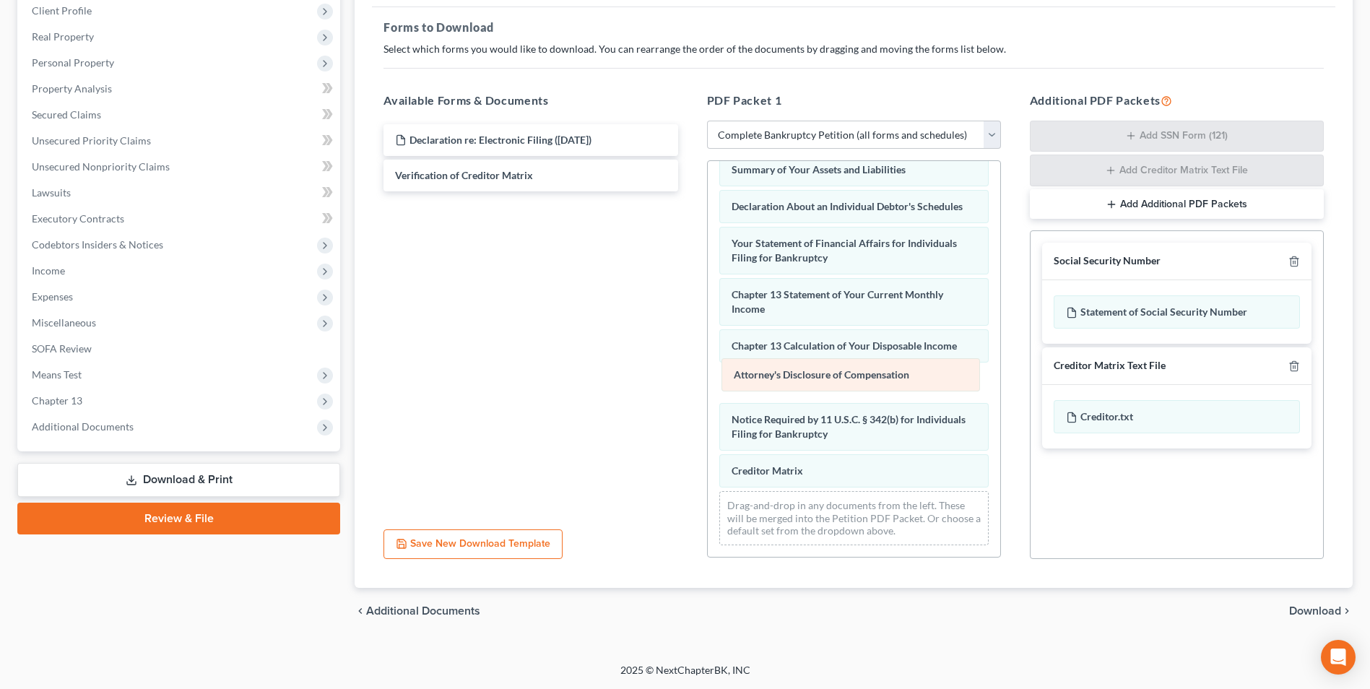
drag, startPoint x: 760, startPoint y: 474, endPoint x: 762, endPoint y: 378, distance: 96.1
click at [762, 378] on div "Attorney's Disclosure of Compensation Voluntary Petition for Individuals Filing…" at bounding box center [854, 162] width 292 height 790
click at [1323, 609] on span "Download" at bounding box center [1315, 611] width 52 height 12
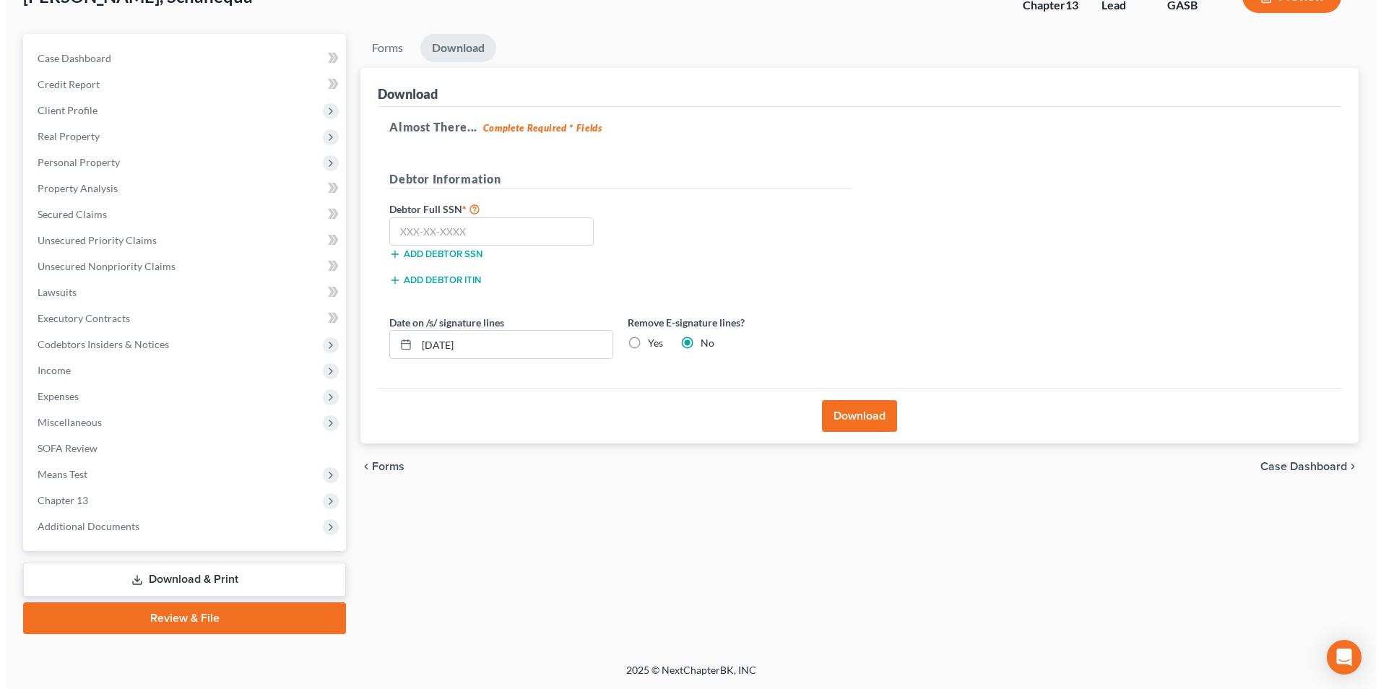
scroll to position [105, 0]
click at [477, 238] on input "text" at bounding box center [485, 231] width 204 height 29
type input "260-89-8843"
click at [857, 418] on button "Download" at bounding box center [853, 416] width 75 height 32
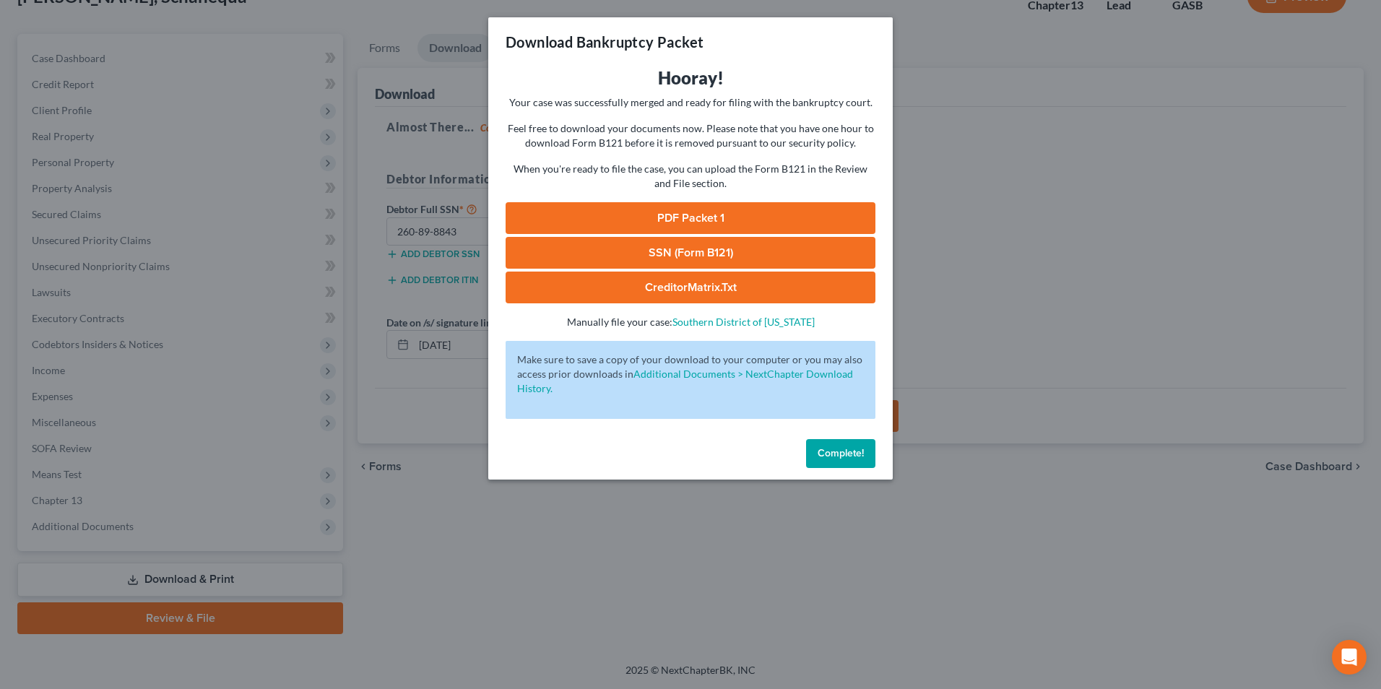
click at [717, 258] on link "SSN (Form B121)" at bounding box center [690, 253] width 370 height 32
click at [689, 221] on link "PDF Packet 1" at bounding box center [690, 218] width 370 height 32
click at [635, 284] on link "CreditorMatrix.txt" at bounding box center [690, 287] width 370 height 32
